Goal: Information Seeking & Learning: Learn about a topic

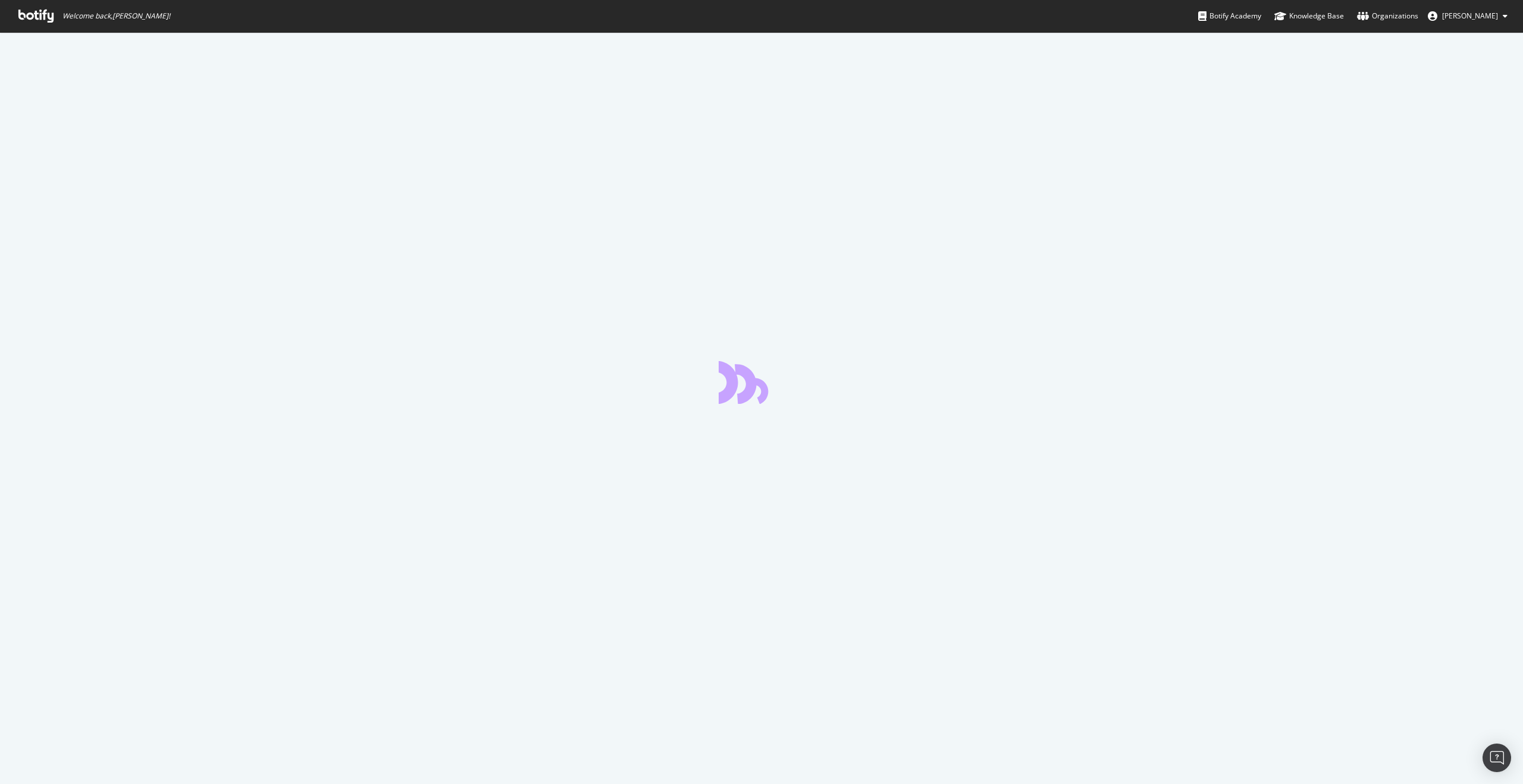
click at [53, 21] on icon at bounding box center [36, 16] width 35 height 13
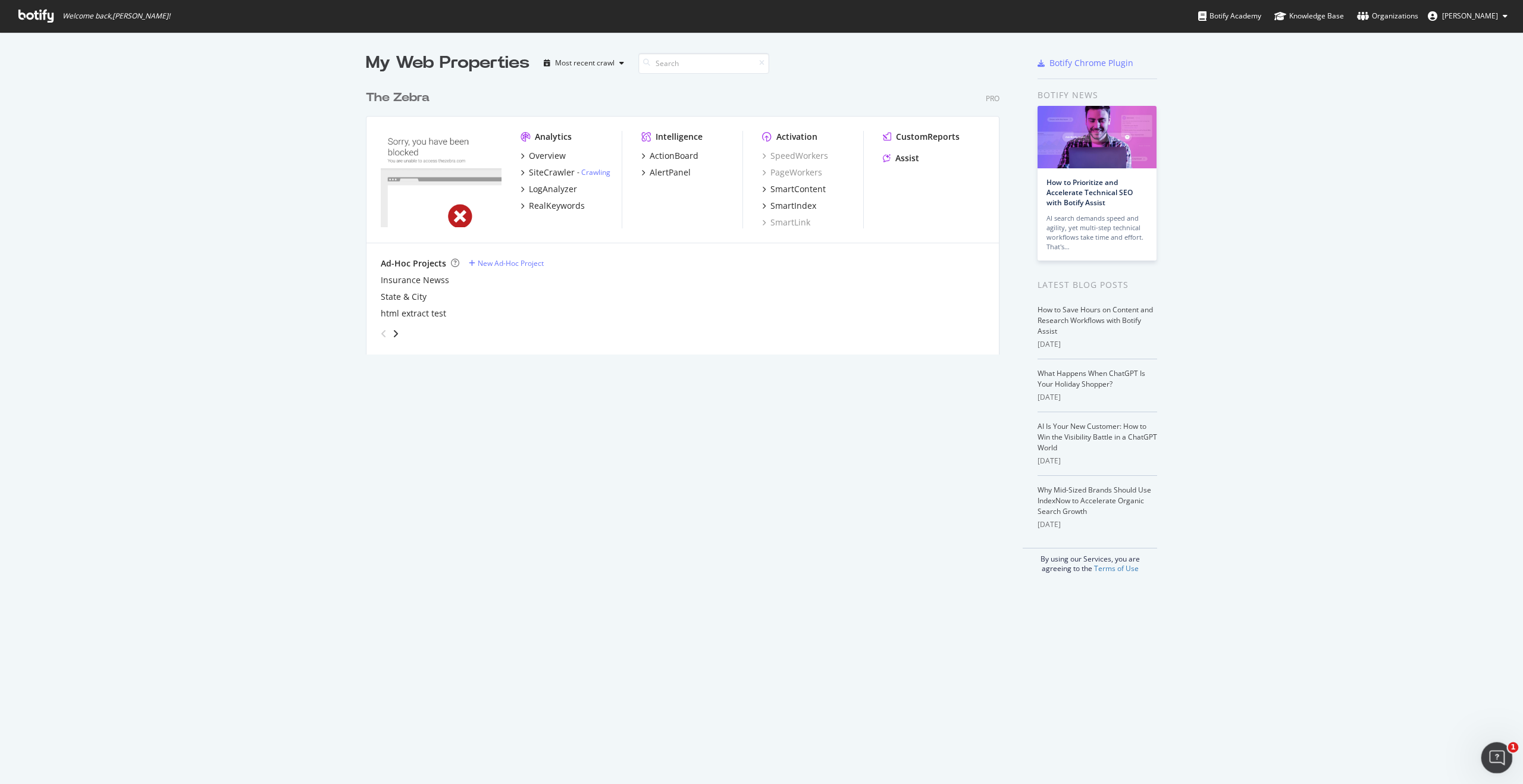
click at [1487, 757] on icon "Open Intercom Messenger" at bounding box center [1495, 756] width 20 height 20
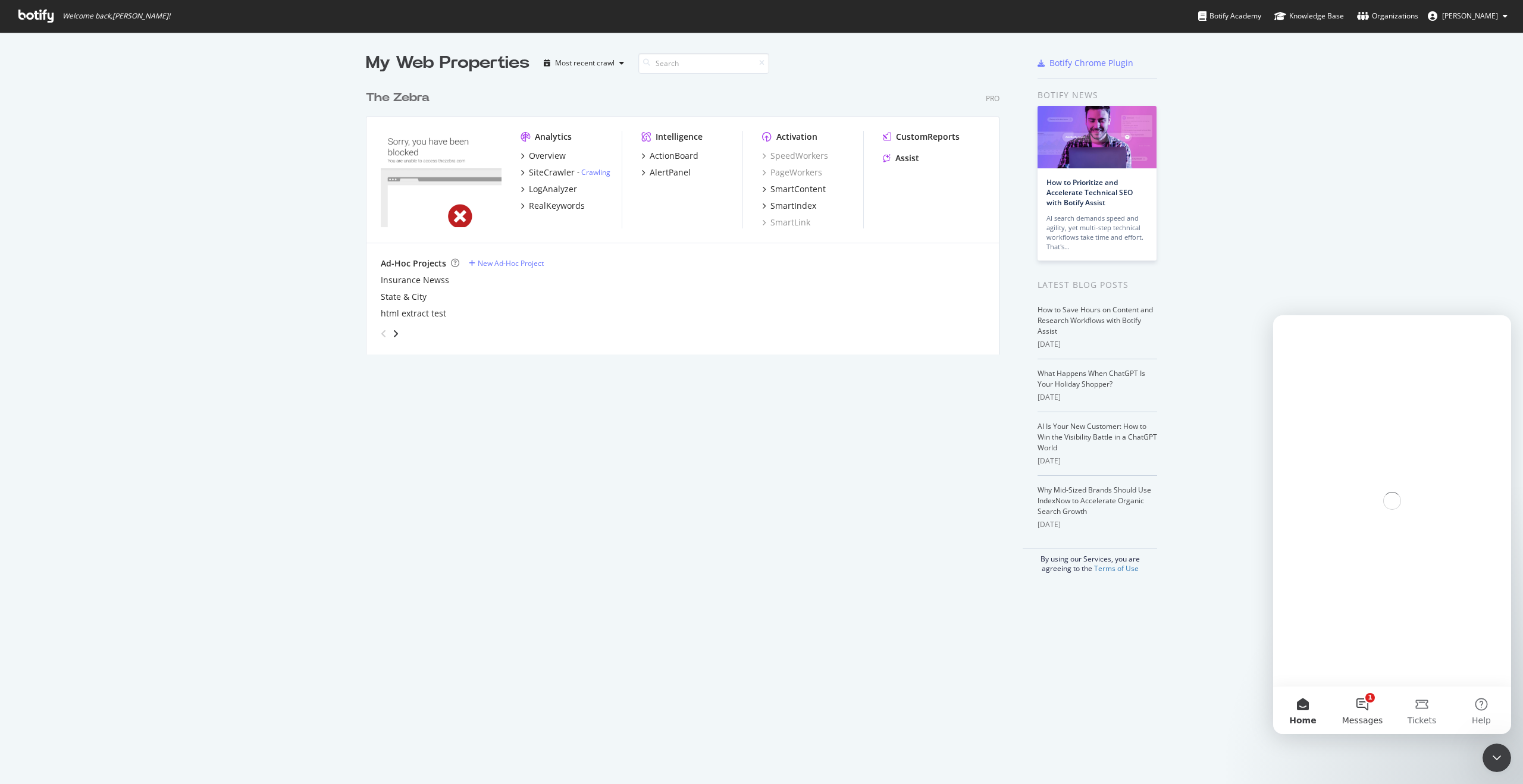
click at [1360, 704] on button "1 Messages" at bounding box center [1362, 710] width 59 height 48
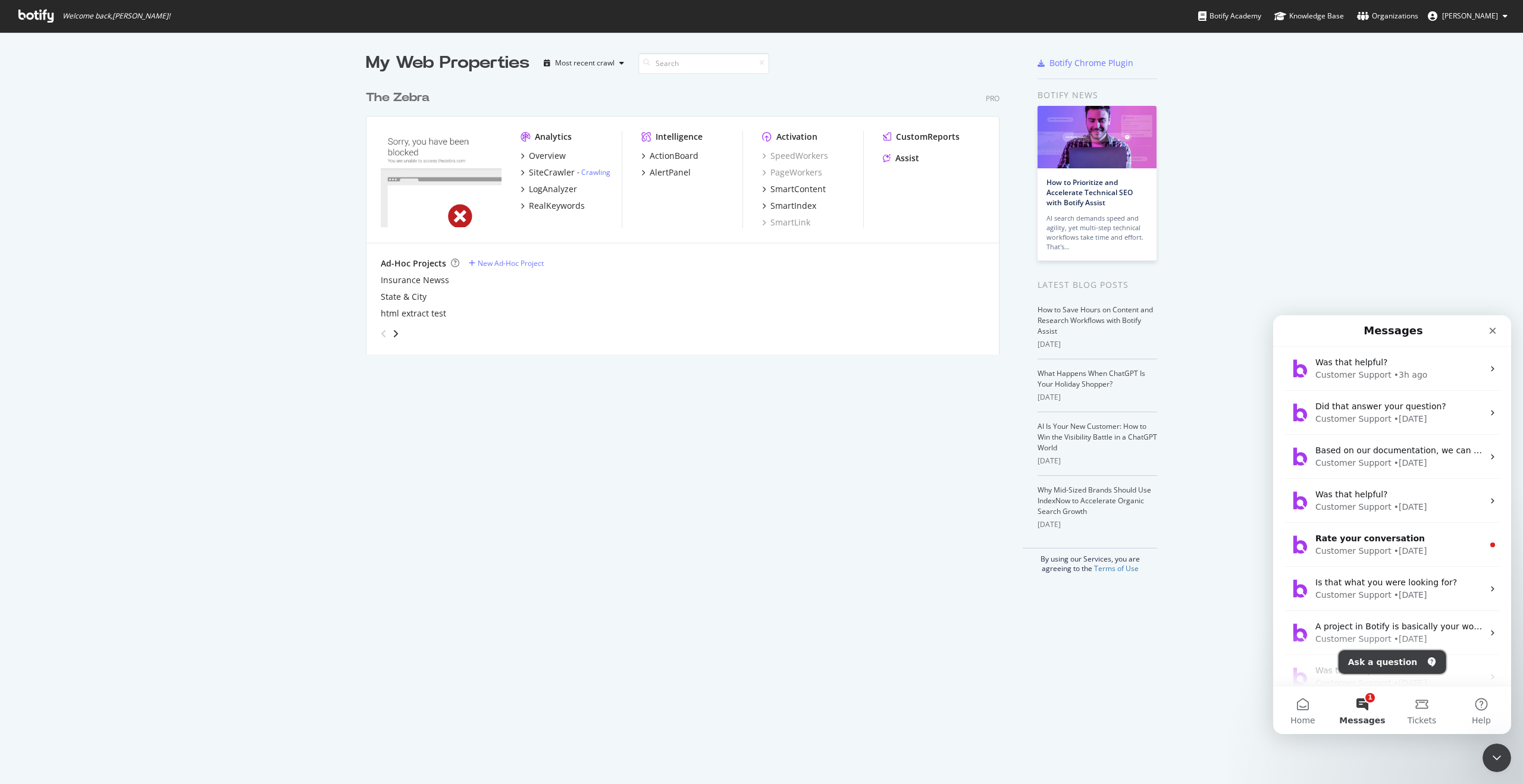
click at [1388, 660] on button "Ask a question" at bounding box center [1392, 661] width 108 height 24
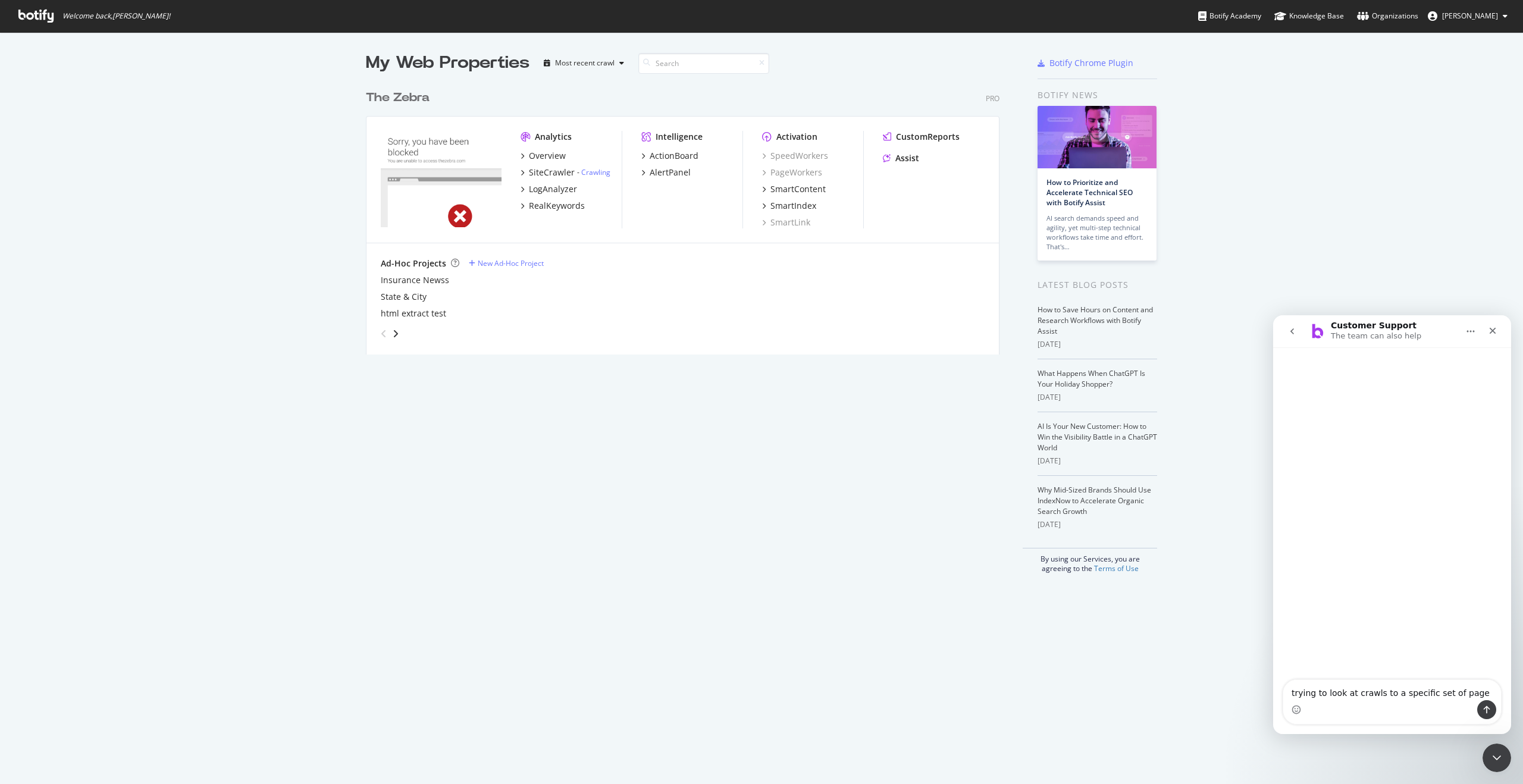
type textarea "trying to look at crawls to a specific set of pages"
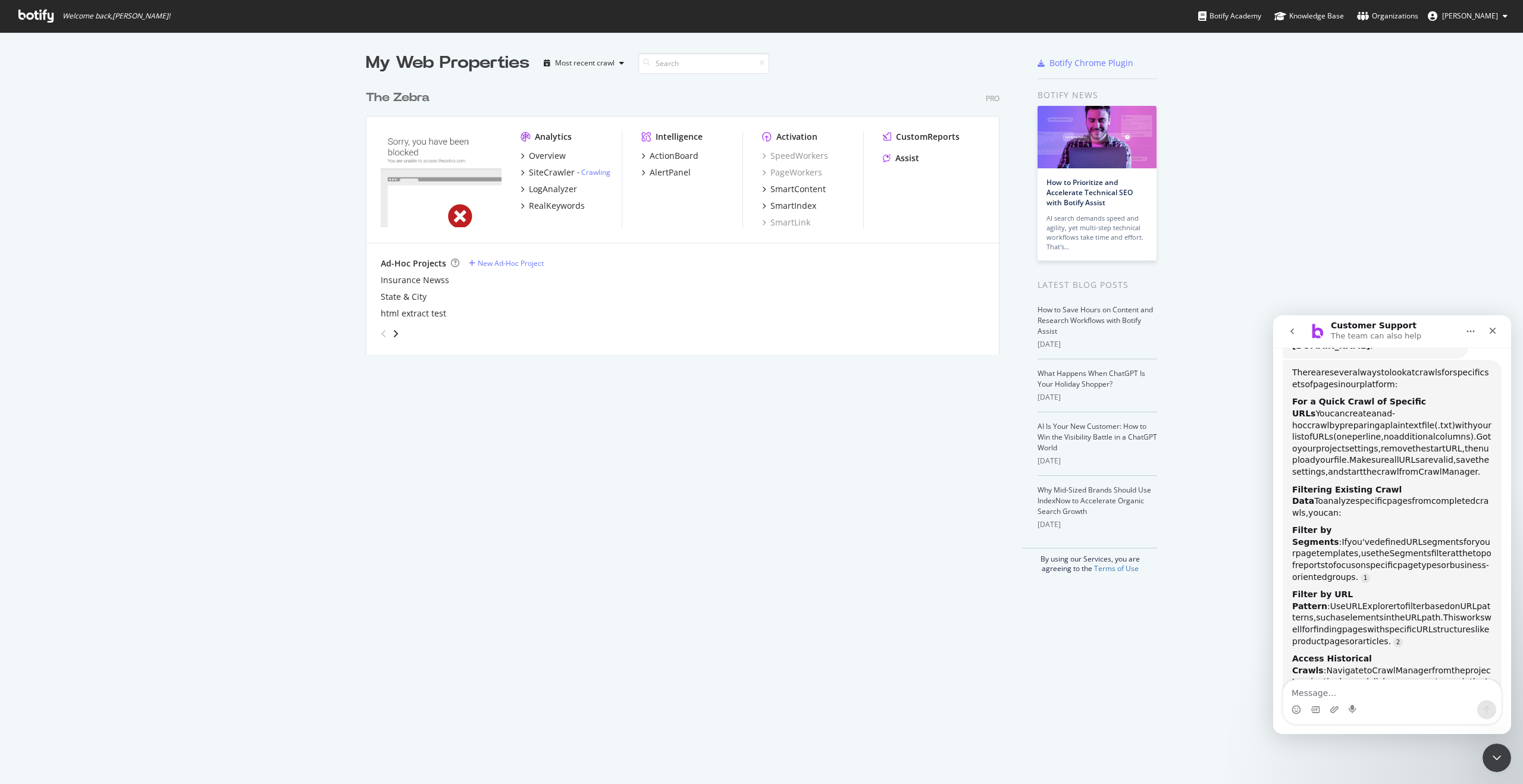
scroll to position [163, 0]
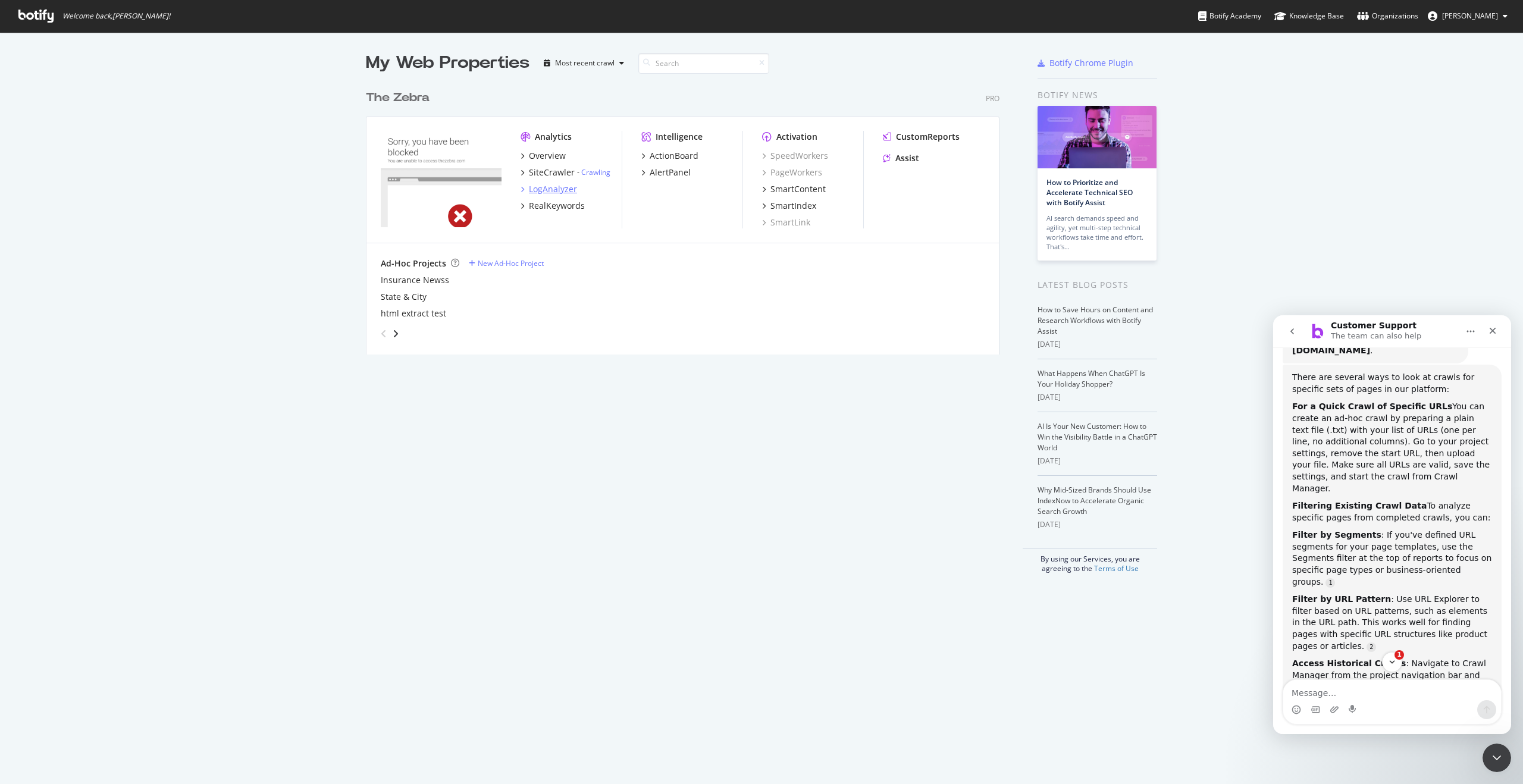
click at [551, 189] on div "LogAnalyzer" at bounding box center [552, 189] width 48 height 12
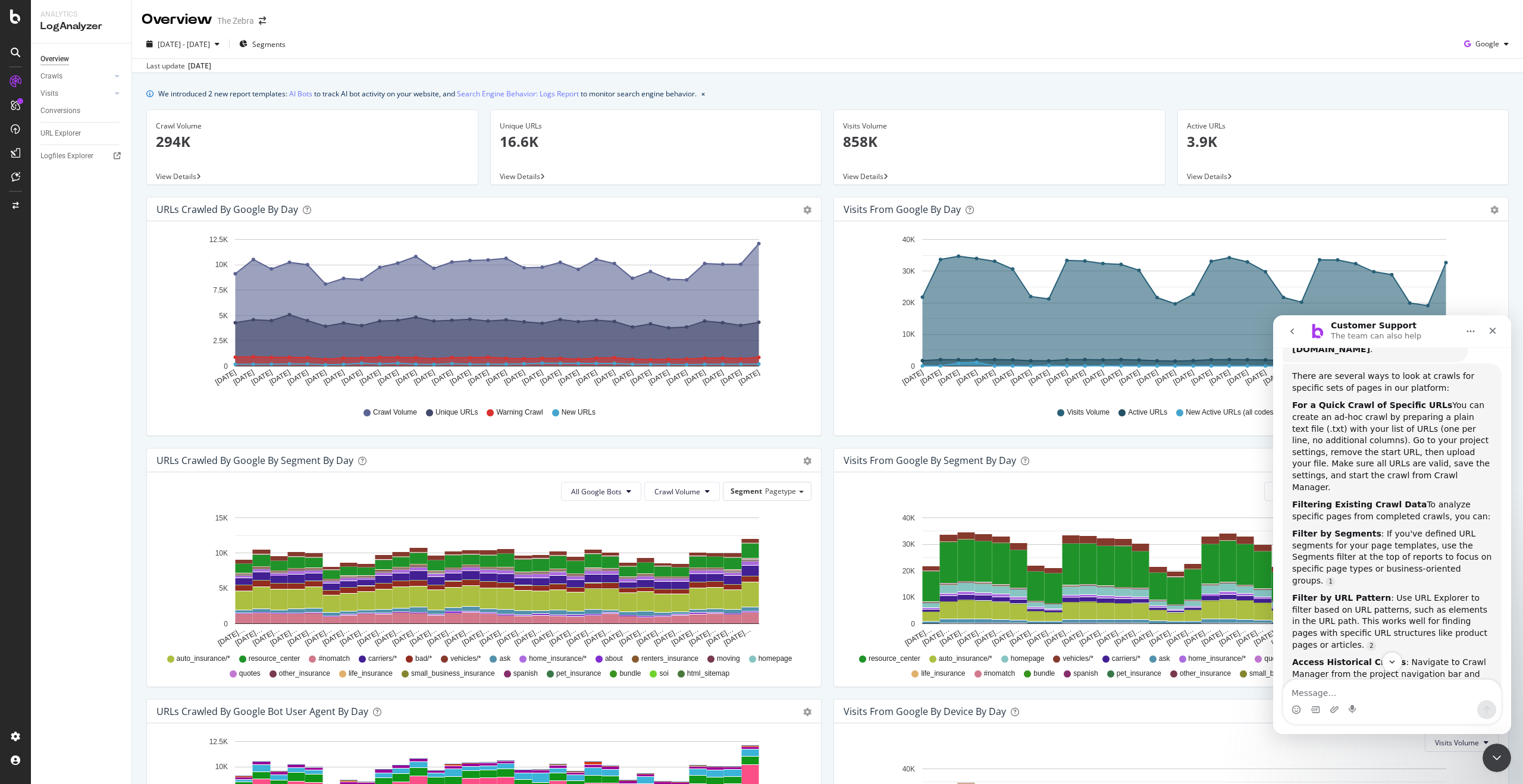
scroll to position [171, 0]
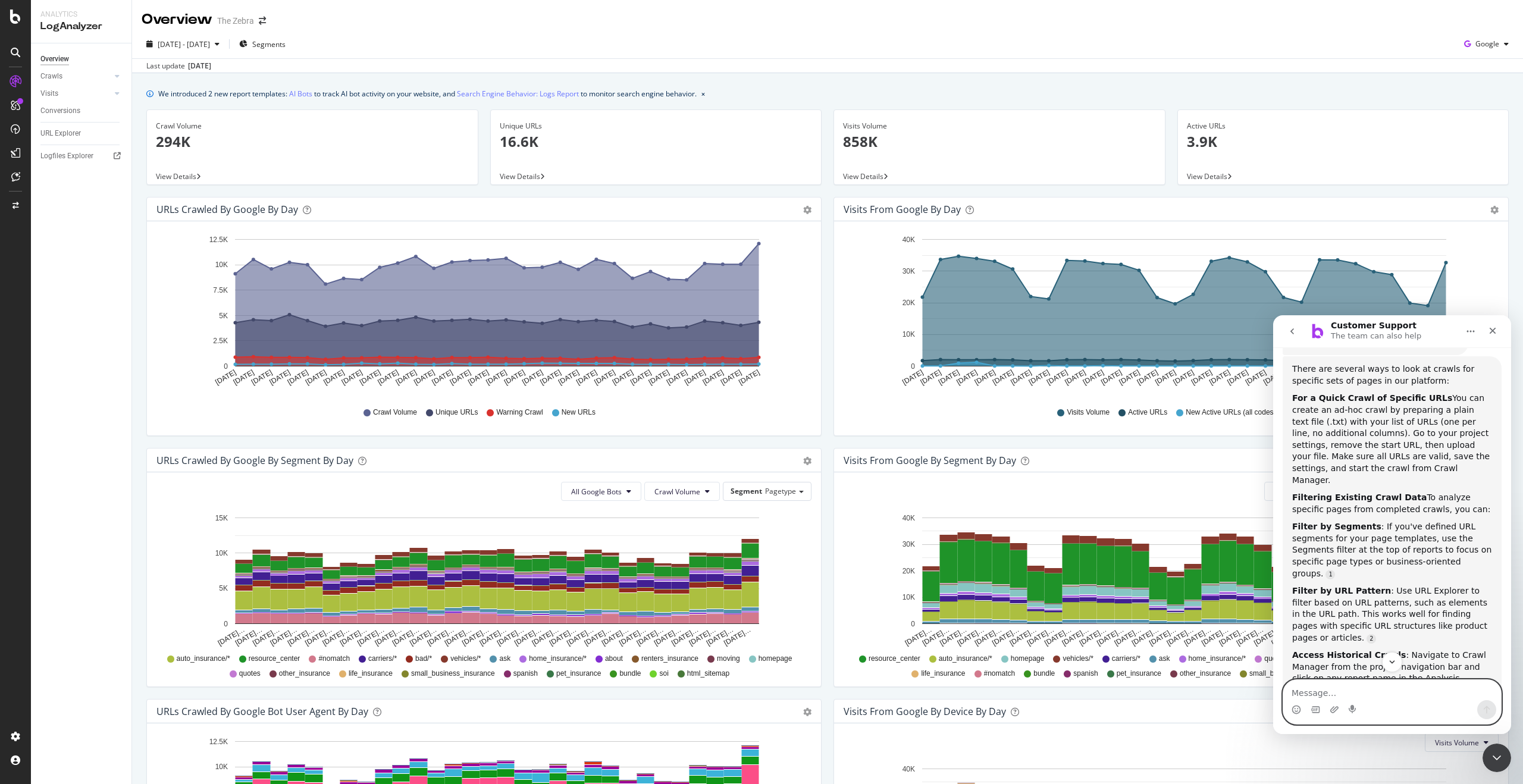
click at [1327, 695] on textarea "Message…" at bounding box center [1392, 690] width 218 height 20
type textarea "in loganalyzer. Want to see if crawls to set of pages changed."
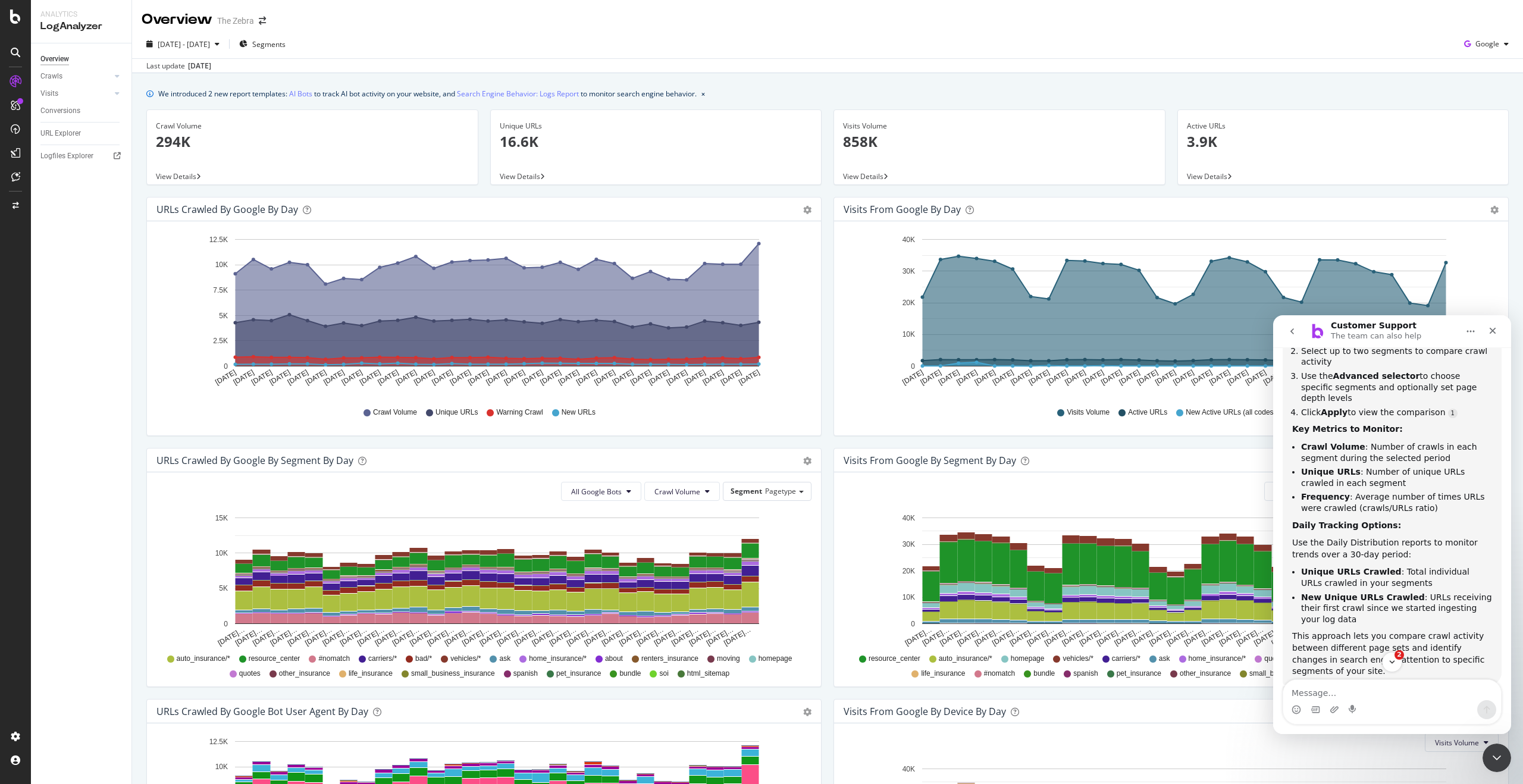
scroll to position [772, 0]
click at [72, 155] on div "LogAnalyzer" at bounding box center [67, 153] width 47 height 12
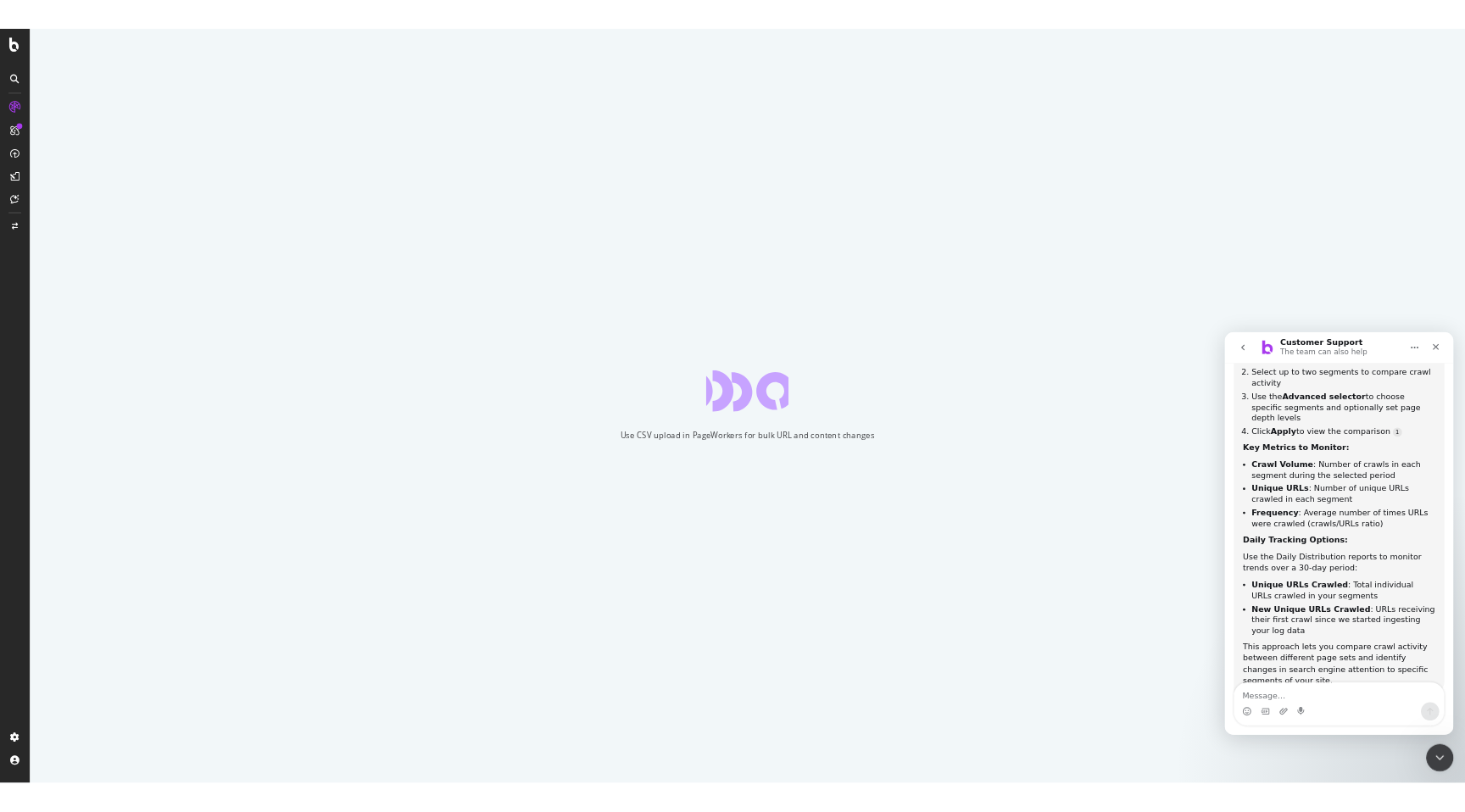
scroll to position [3, 0]
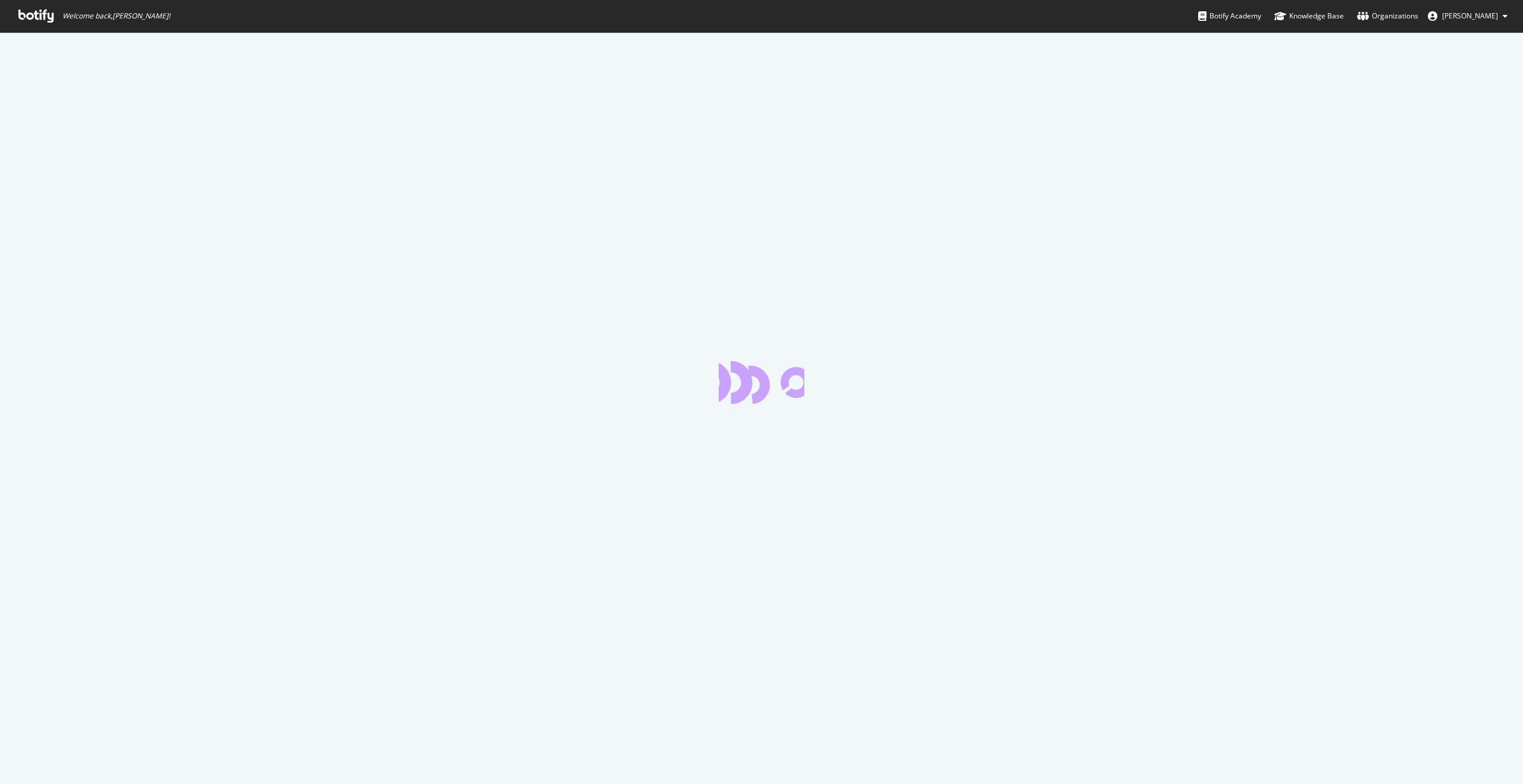
click at [47, 25] on span "Welcome back, [PERSON_NAME] !" at bounding box center [94, 16] width 170 height 32
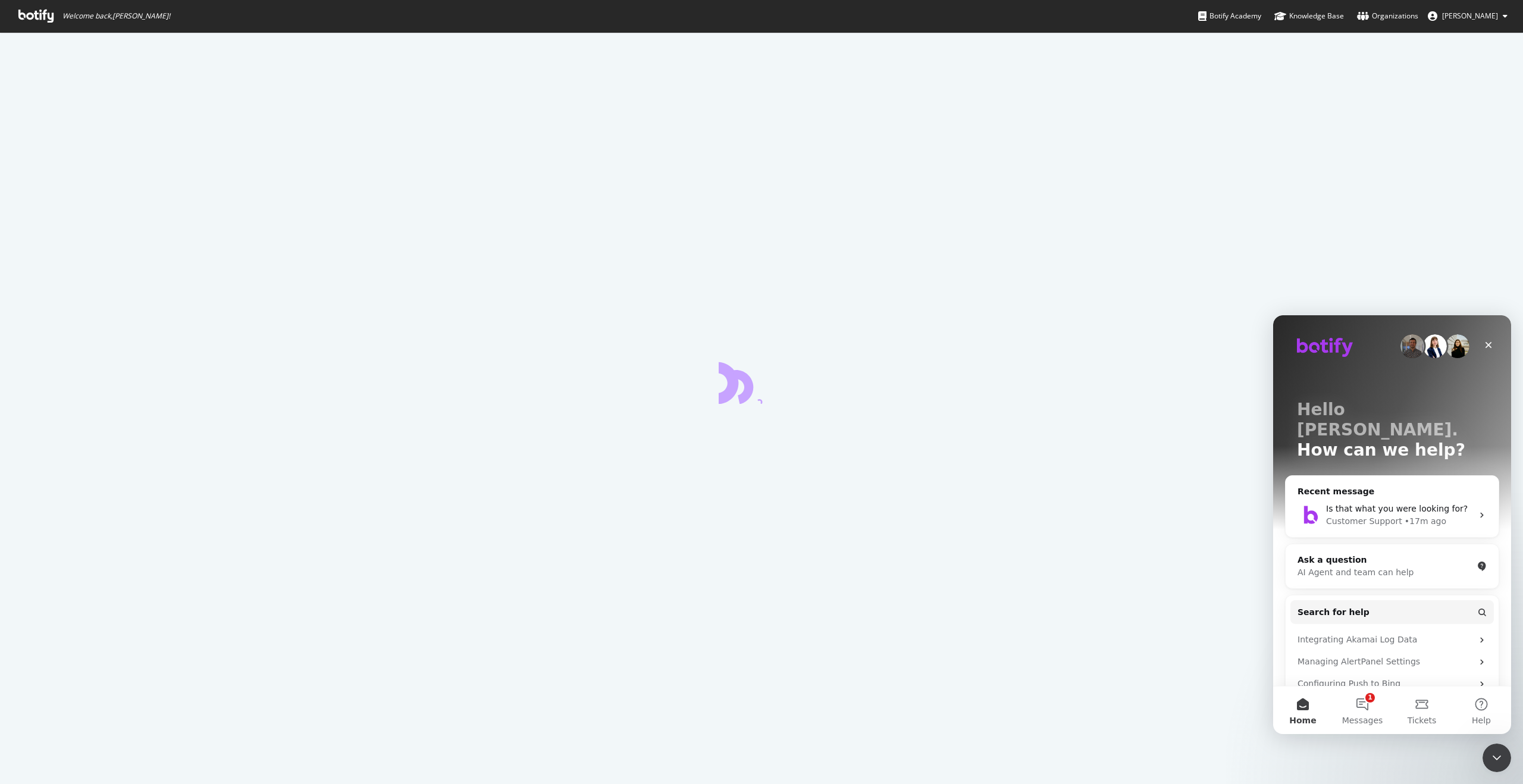
click at [29, 18] on icon at bounding box center [36, 16] width 35 height 13
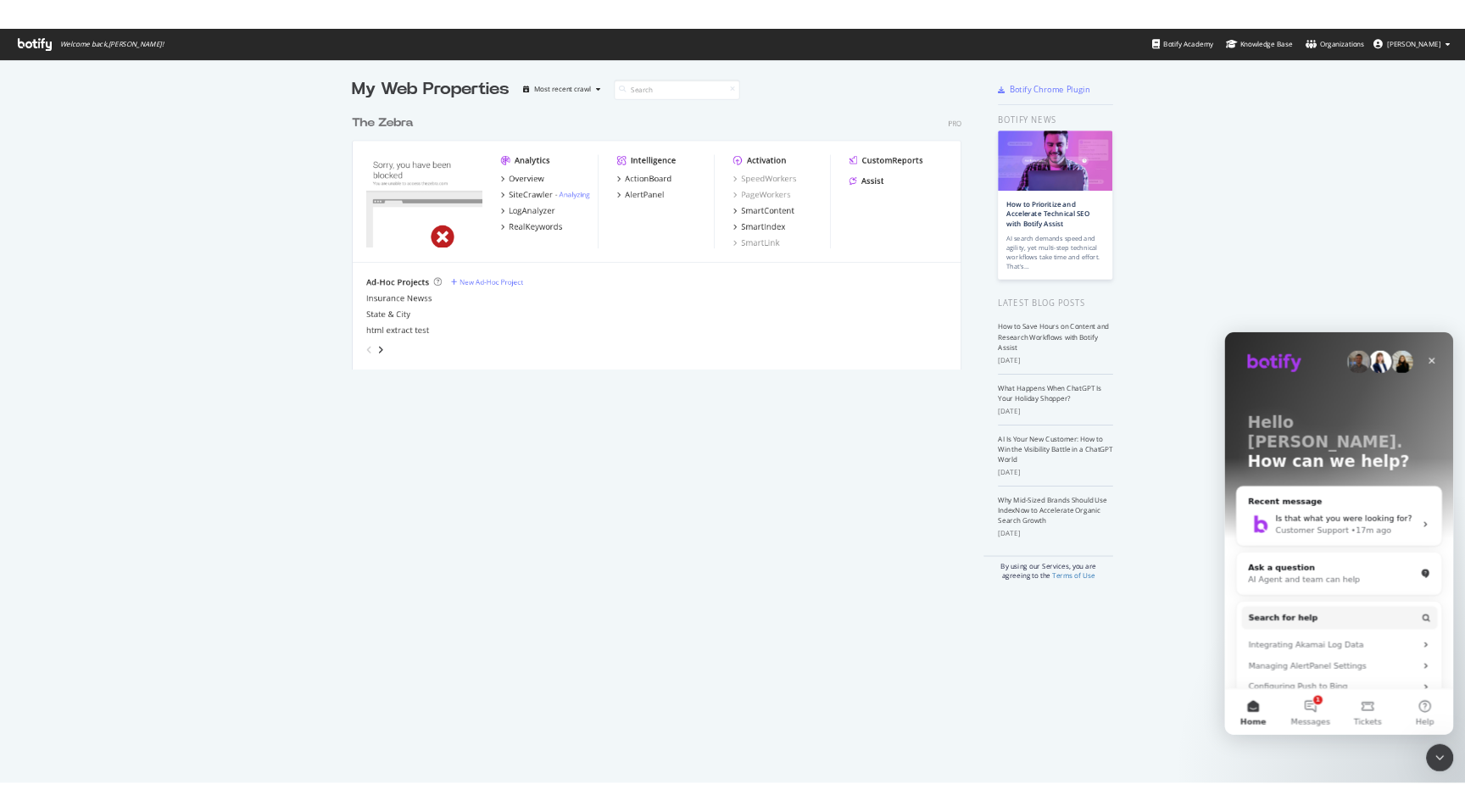
scroll to position [399, 917]
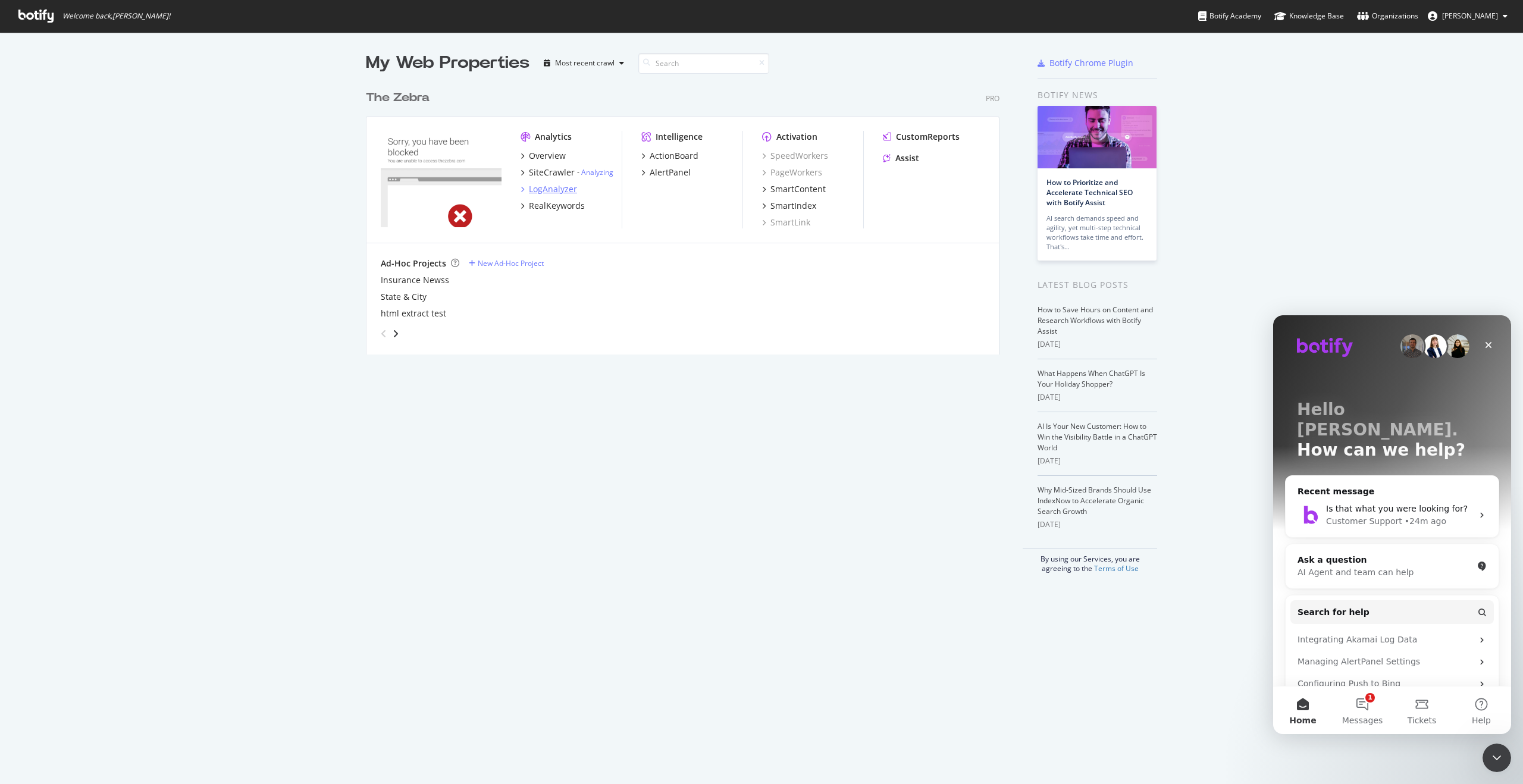
click at [574, 185] on div "LogAnalyzer" at bounding box center [552, 189] width 48 height 12
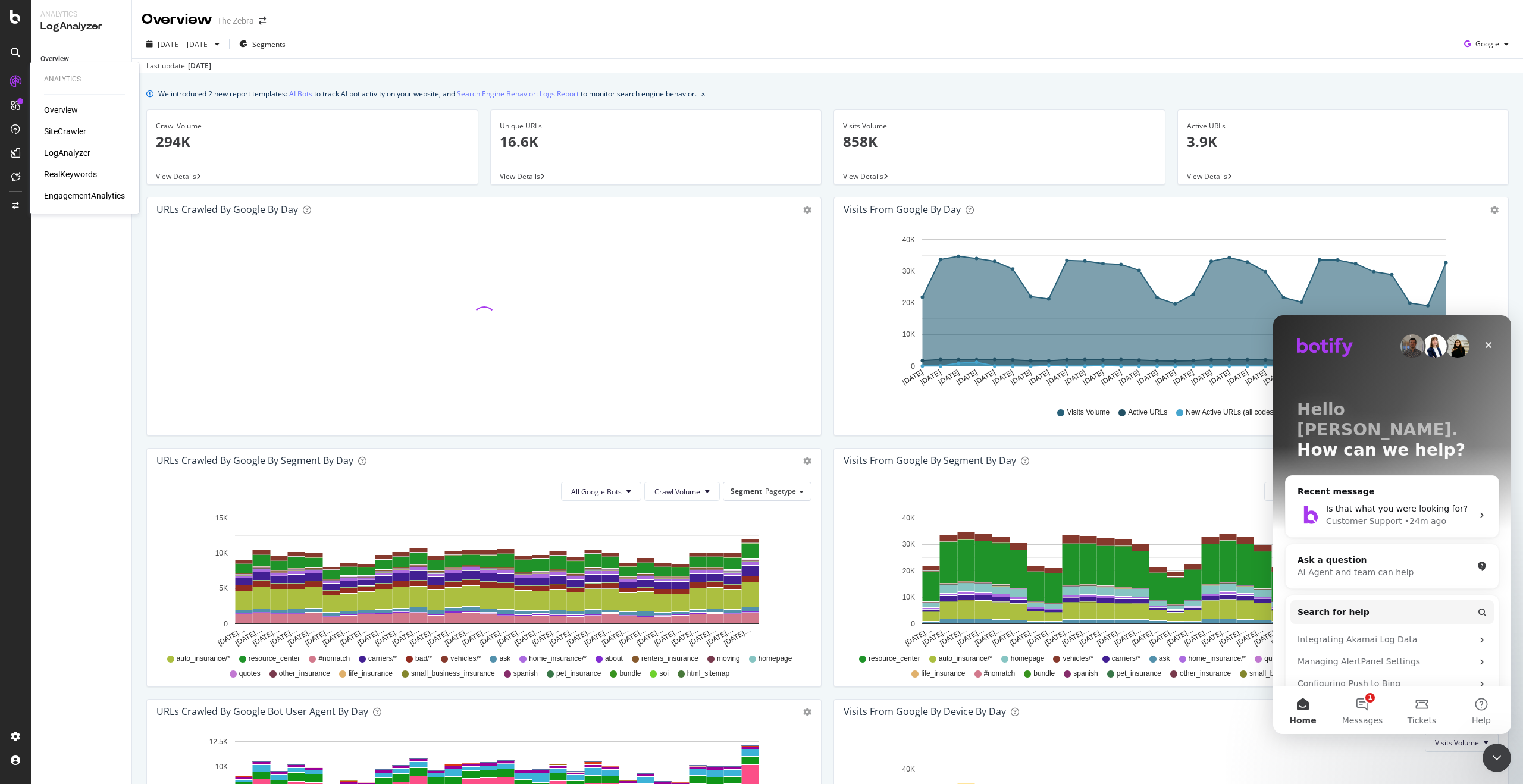
click at [58, 153] on div "LogAnalyzer" at bounding box center [67, 153] width 47 height 12
